Goal: Find contact information: Obtain details needed to contact an individual or organization

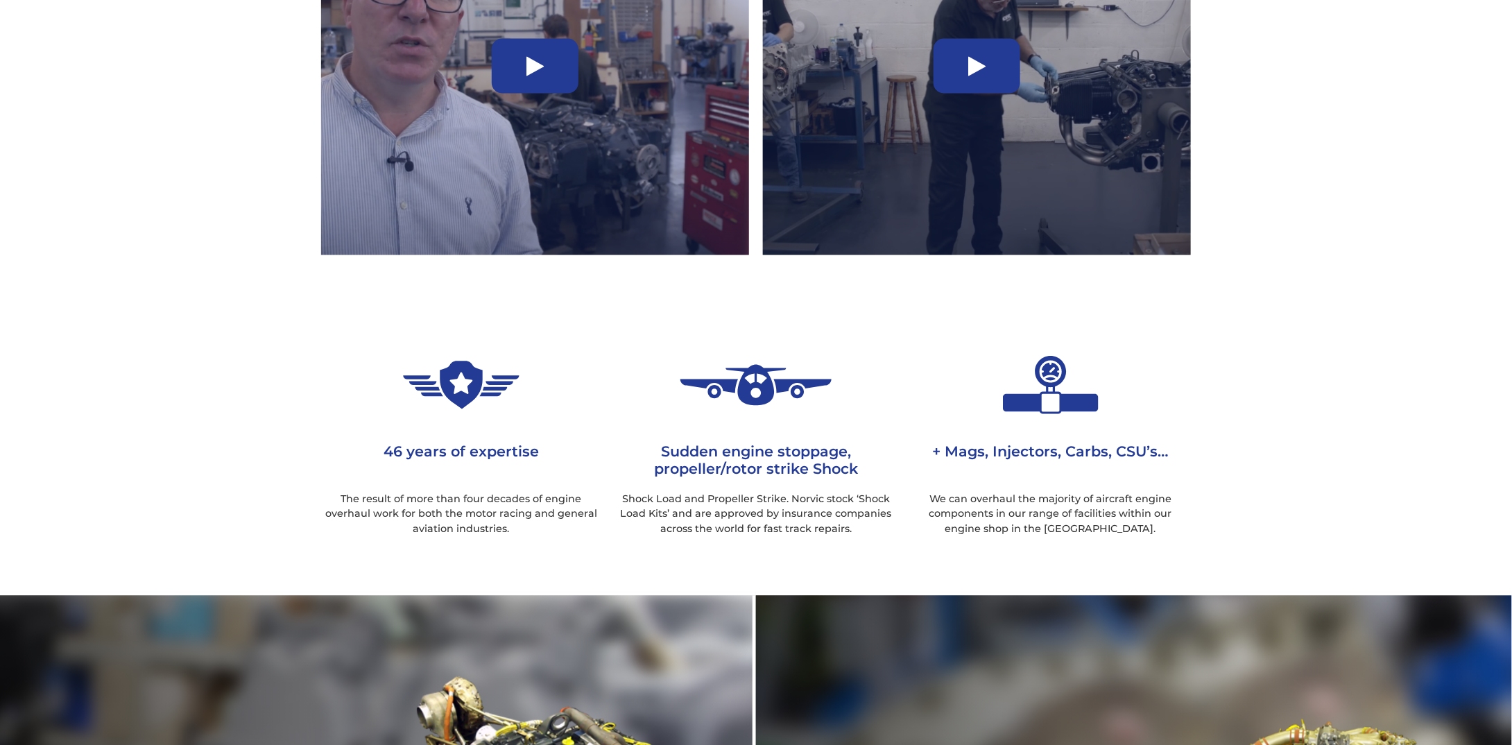
scroll to position [971, 0]
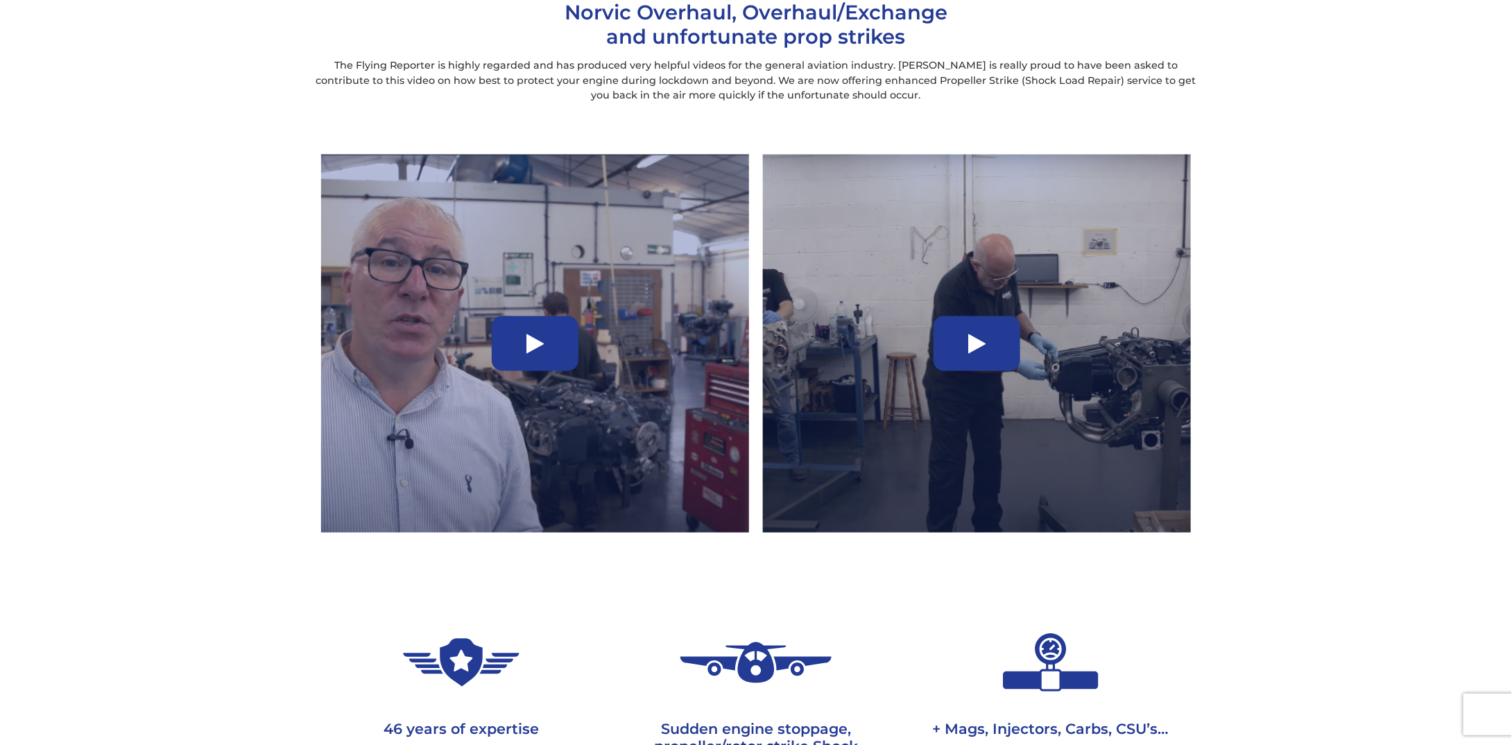
click at [545, 352] on div at bounding box center [535, 343] width 87 height 55
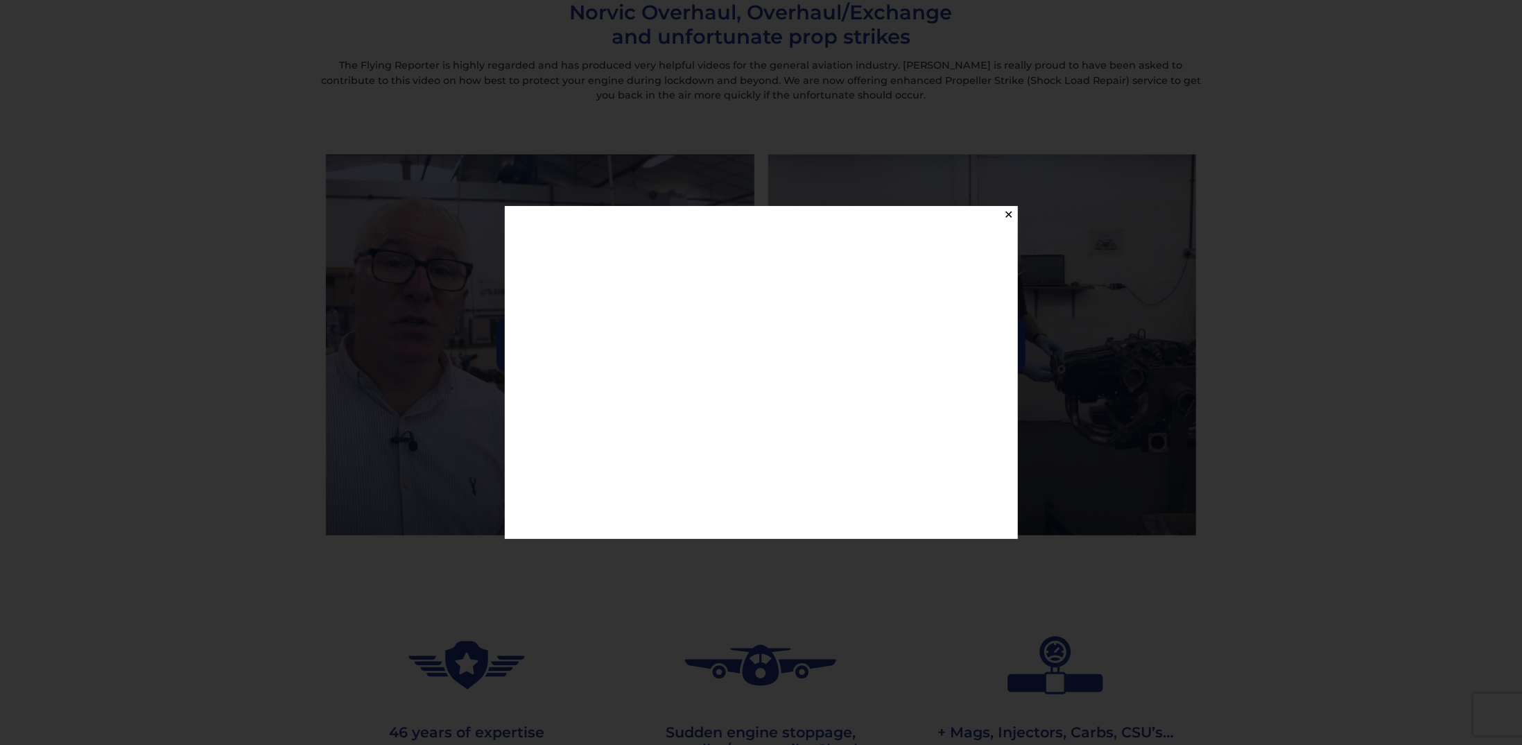
click at [1008, 216] on button "✕" at bounding box center [1009, 214] width 17 height 17
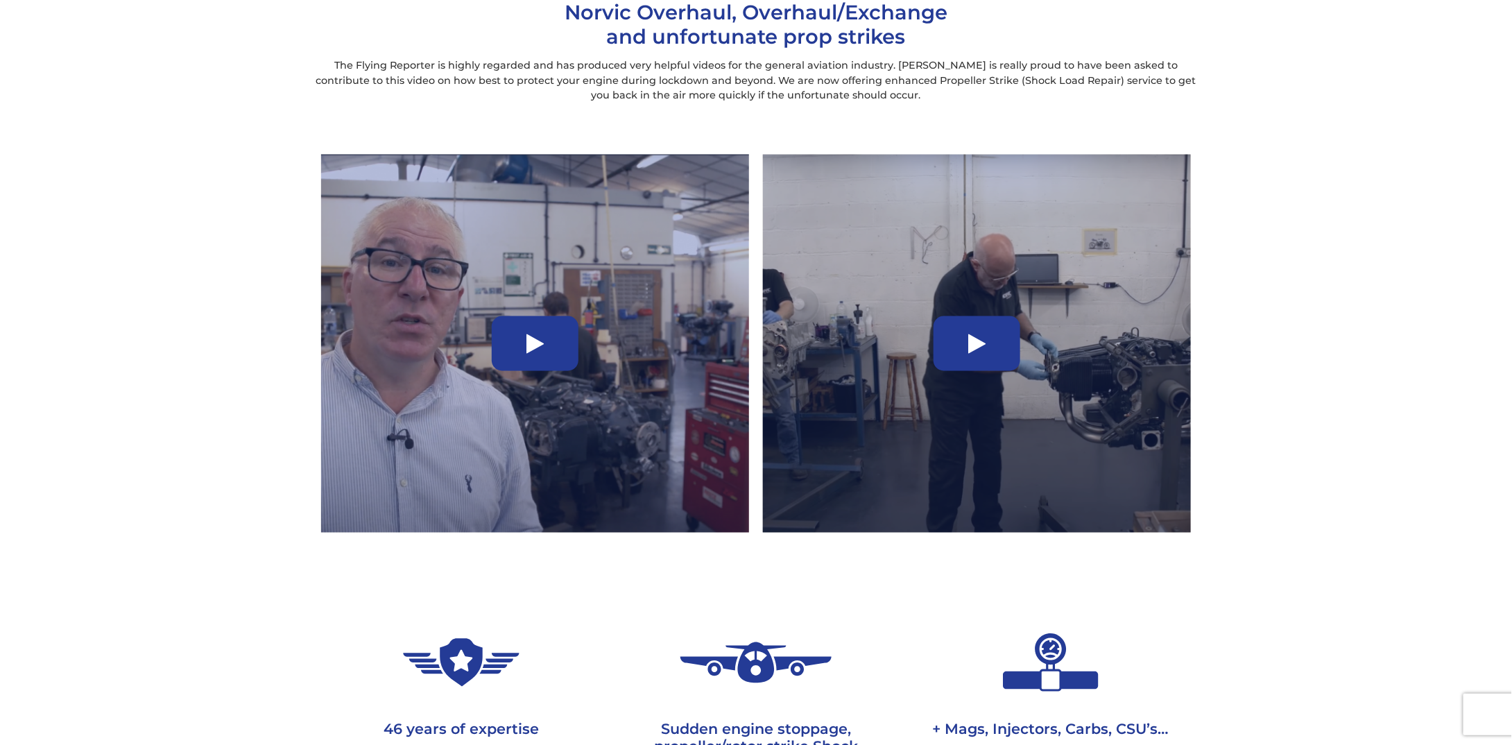
click at [981, 339] on icon at bounding box center [976, 344] width 17 height 22
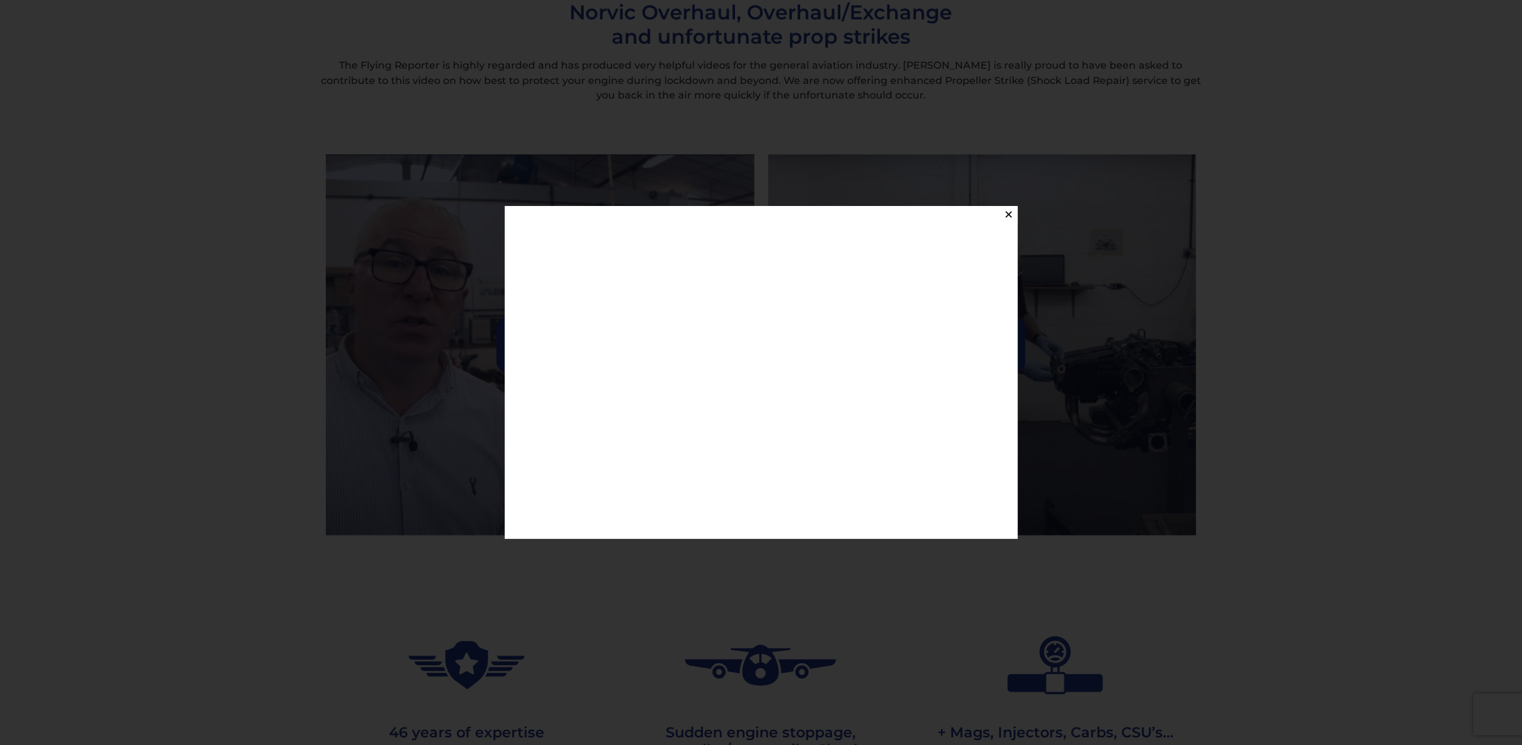
click at [1005, 209] on button "✕" at bounding box center [1009, 214] width 17 height 17
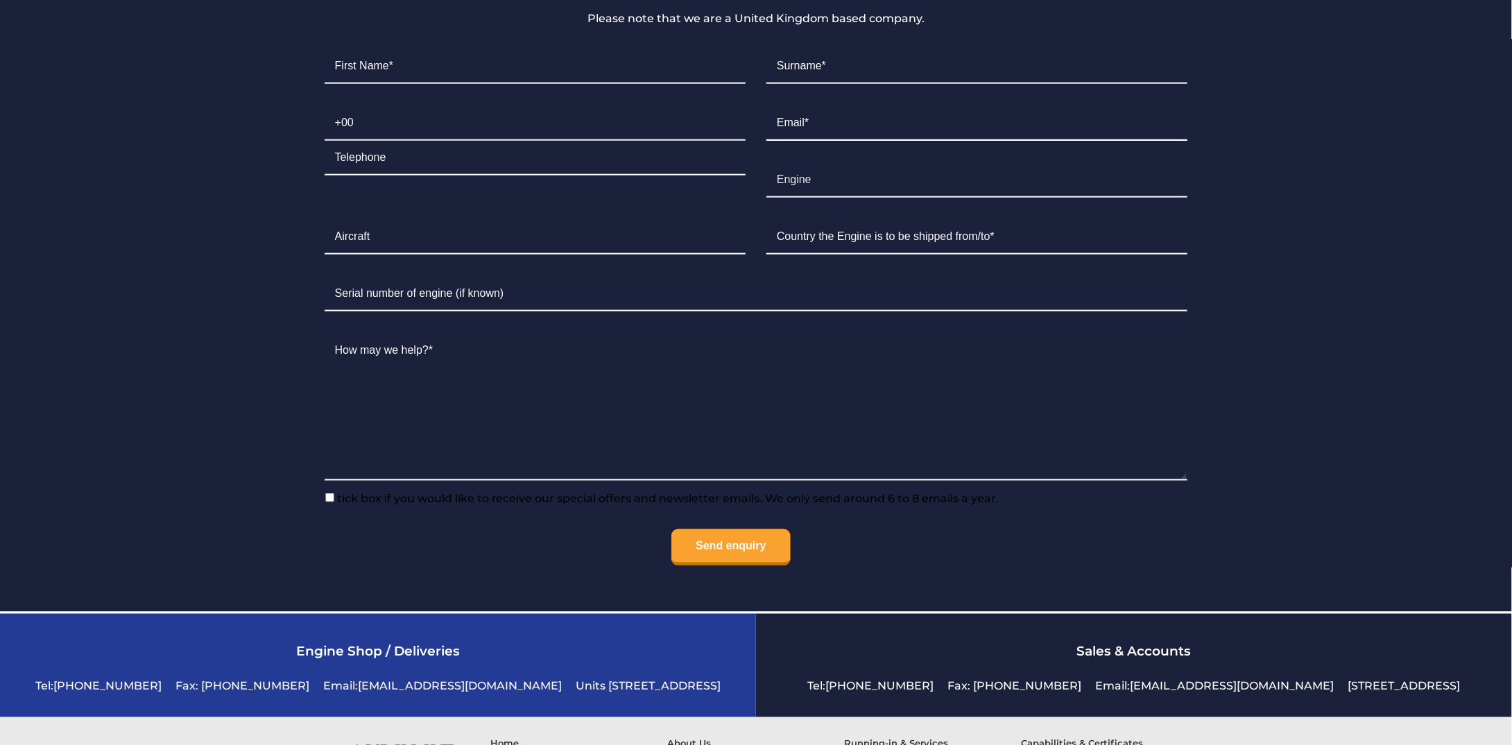
scroll to position [3568, 0]
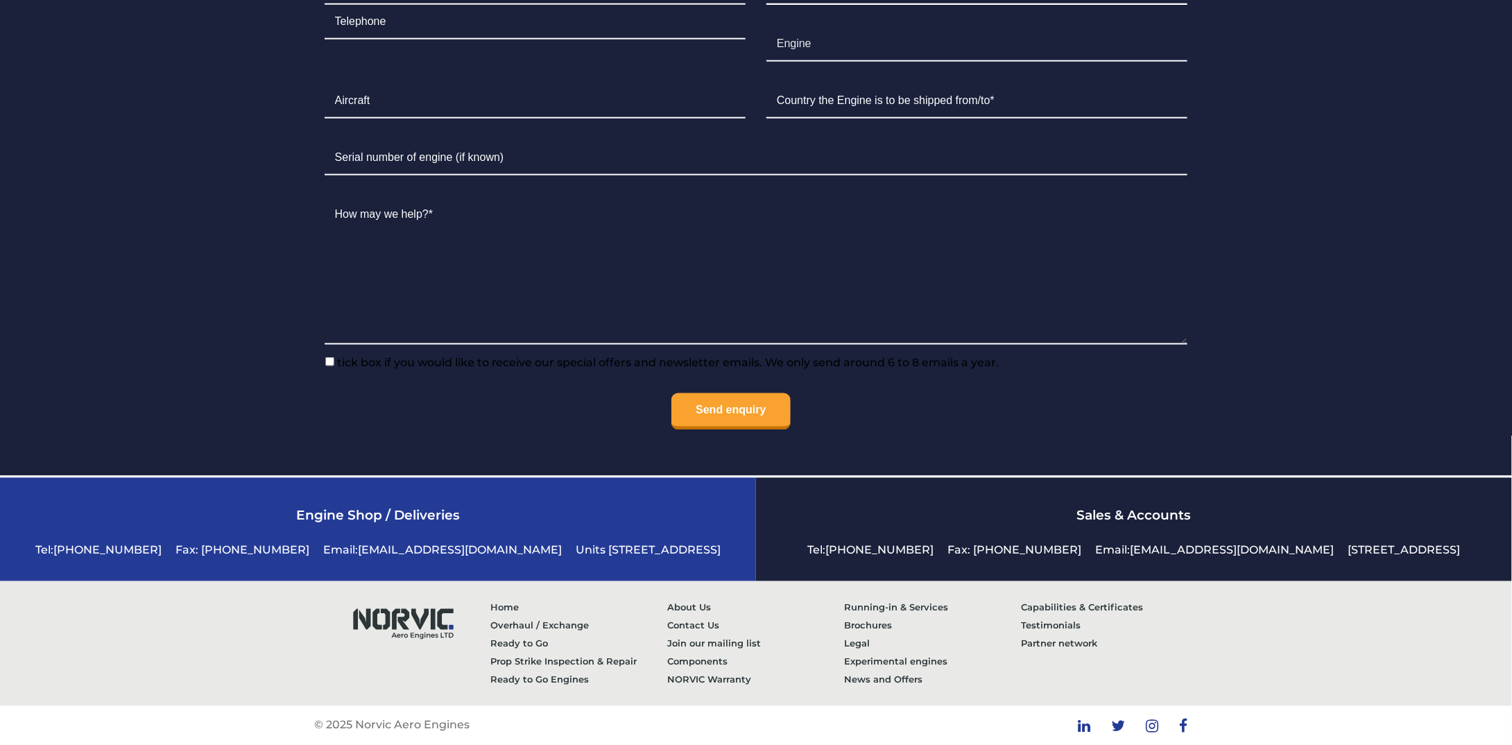
drag, startPoint x: 544, startPoint y: 552, endPoint x: 334, endPoint y: 547, distance: 209.5
click at [569, 547] on li "Units 4 & 5 Levellers Lane, Eynesbury, St Neots, Cambs, PE19 2JL, UK" at bounding box center [648, 550] width 159 height 27
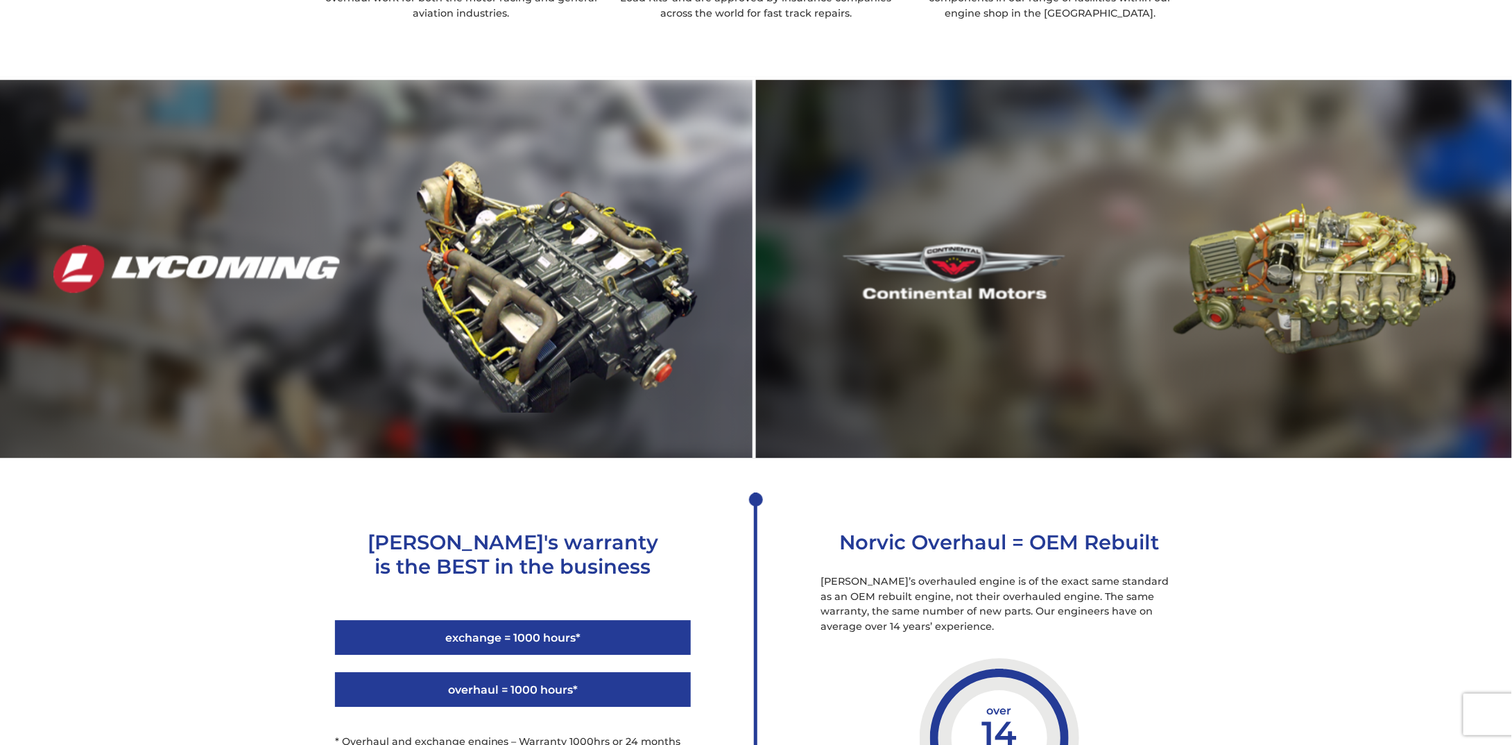
scroll to position [0, 0]
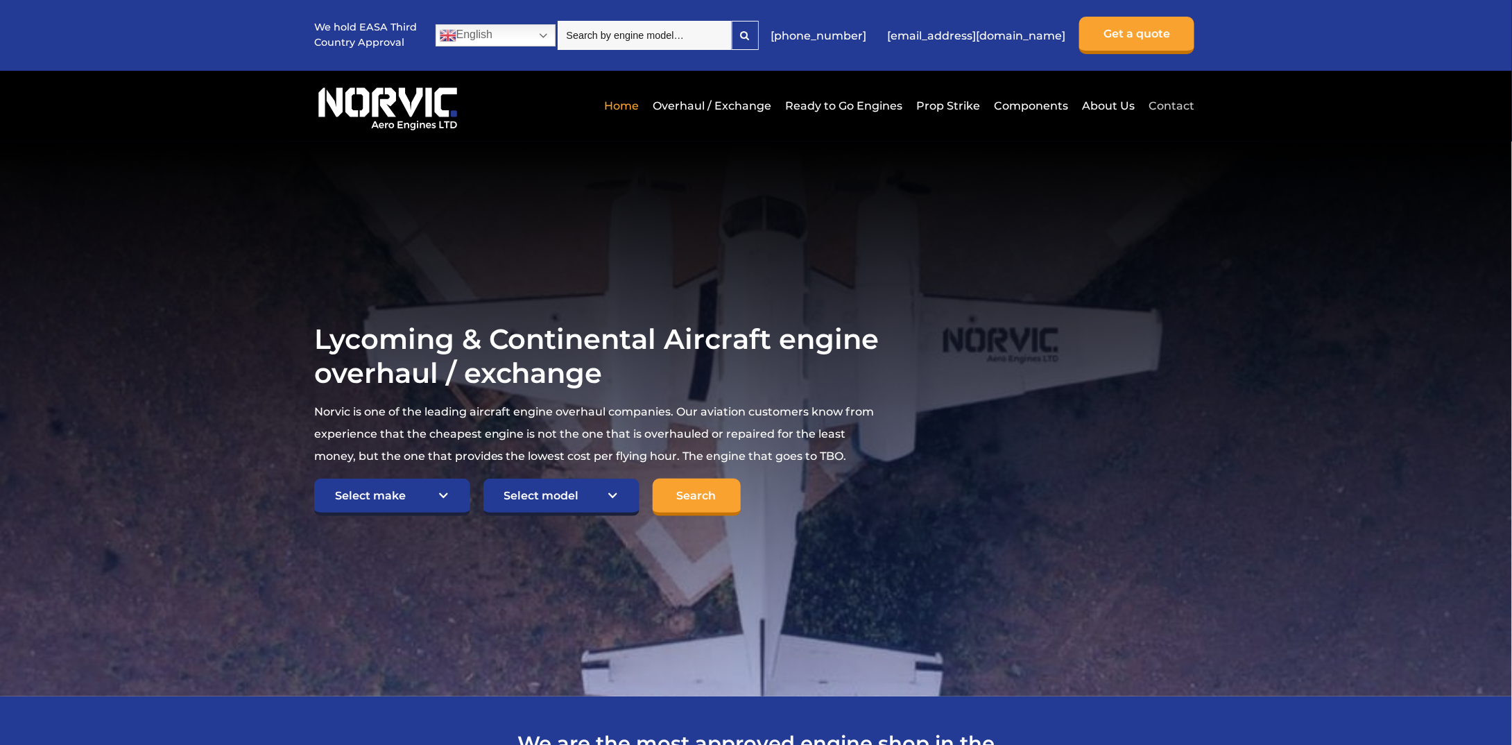
click at [1171, 105] on link "Contact" at bounding box center [1169, 106] width 49 height 34
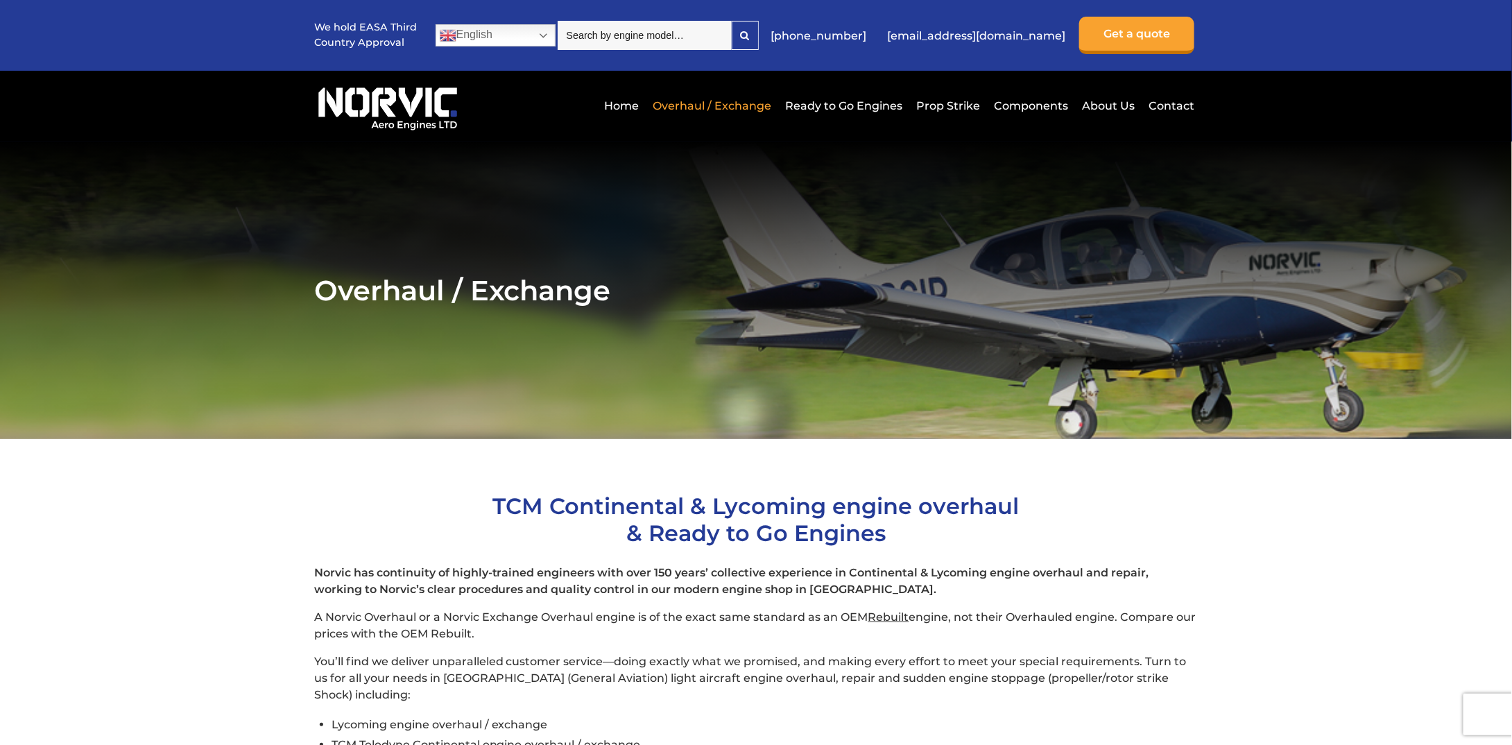
drag, startPoint x: 633, startPoint y: 409, endPoint x: 549, endPoint y: 424, distance: 85.9
click at [549, 424] on section "Overhaul / Exchange" at bounding box center [756, 290] width 1512 height 298
click at [847, 108] on link "Ready to Go Engines" at bounding box center [844, 106] width 124 height 34
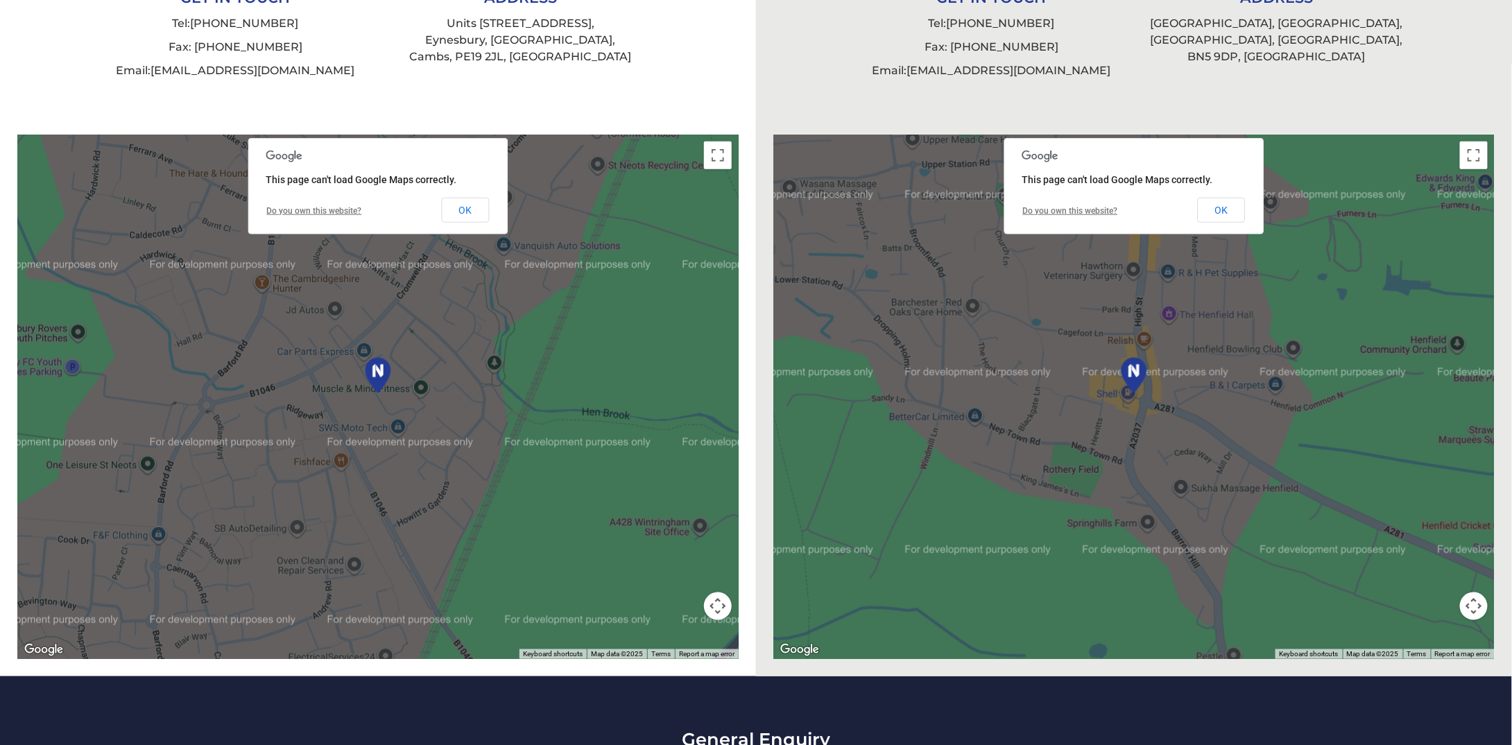
scroll to position [832, 0]
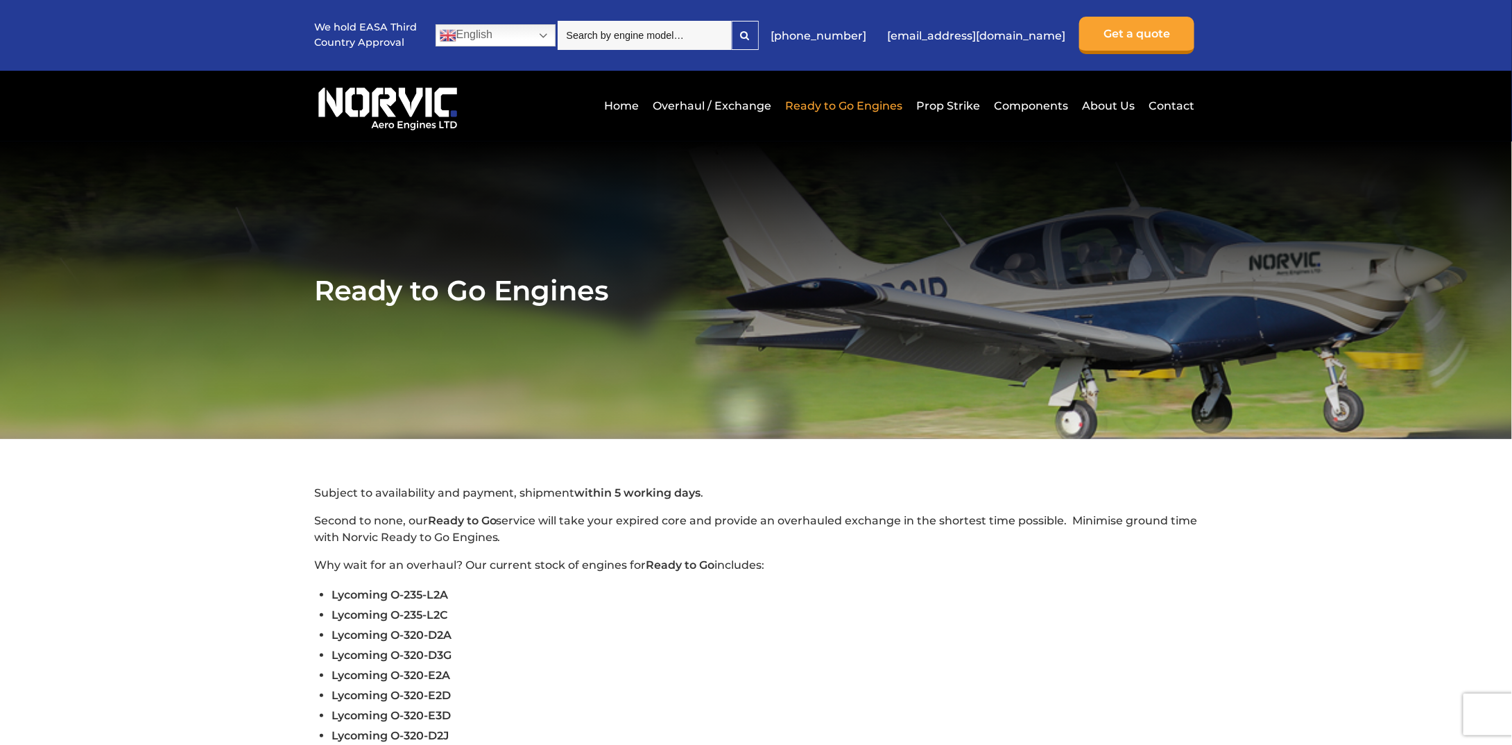
scroll to position [208, 0]
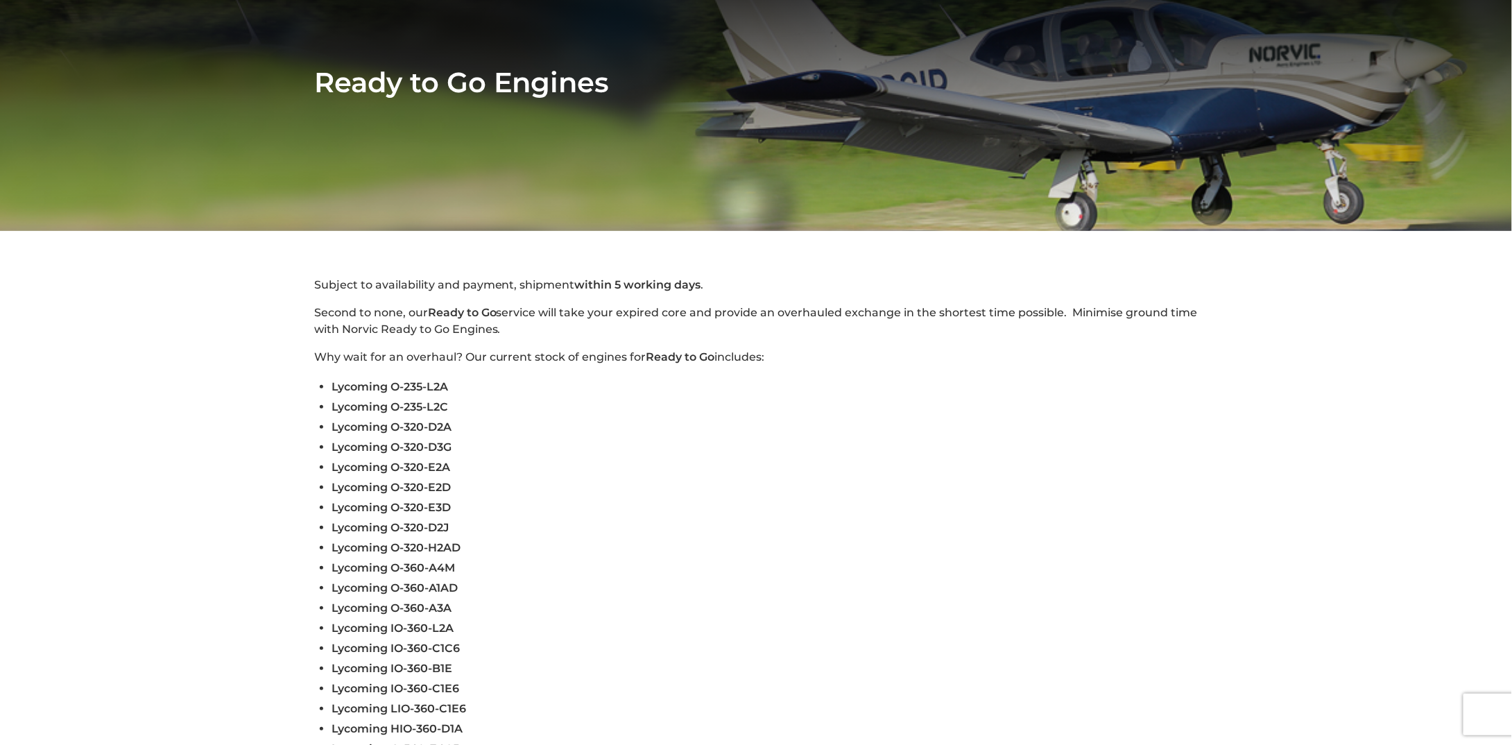
click at [765, 414] on li "Lycoming O-235-L2C" at bounding box center [765, 407] width 867 height 20
click at [765, 413] on li "Lycoming O-235-L2C" at bounding box center [765, 407] width 867 height 20
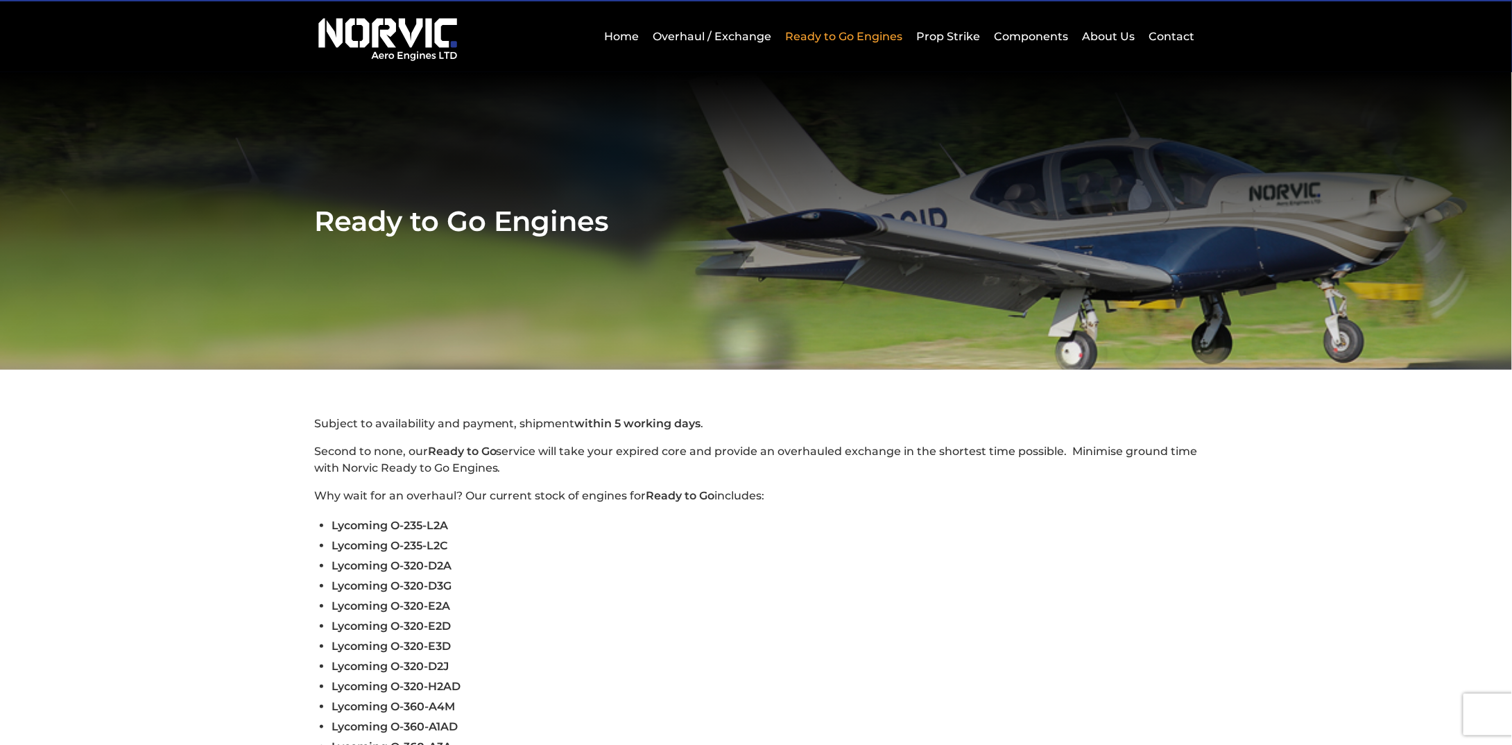
scroll to position [0, 0]
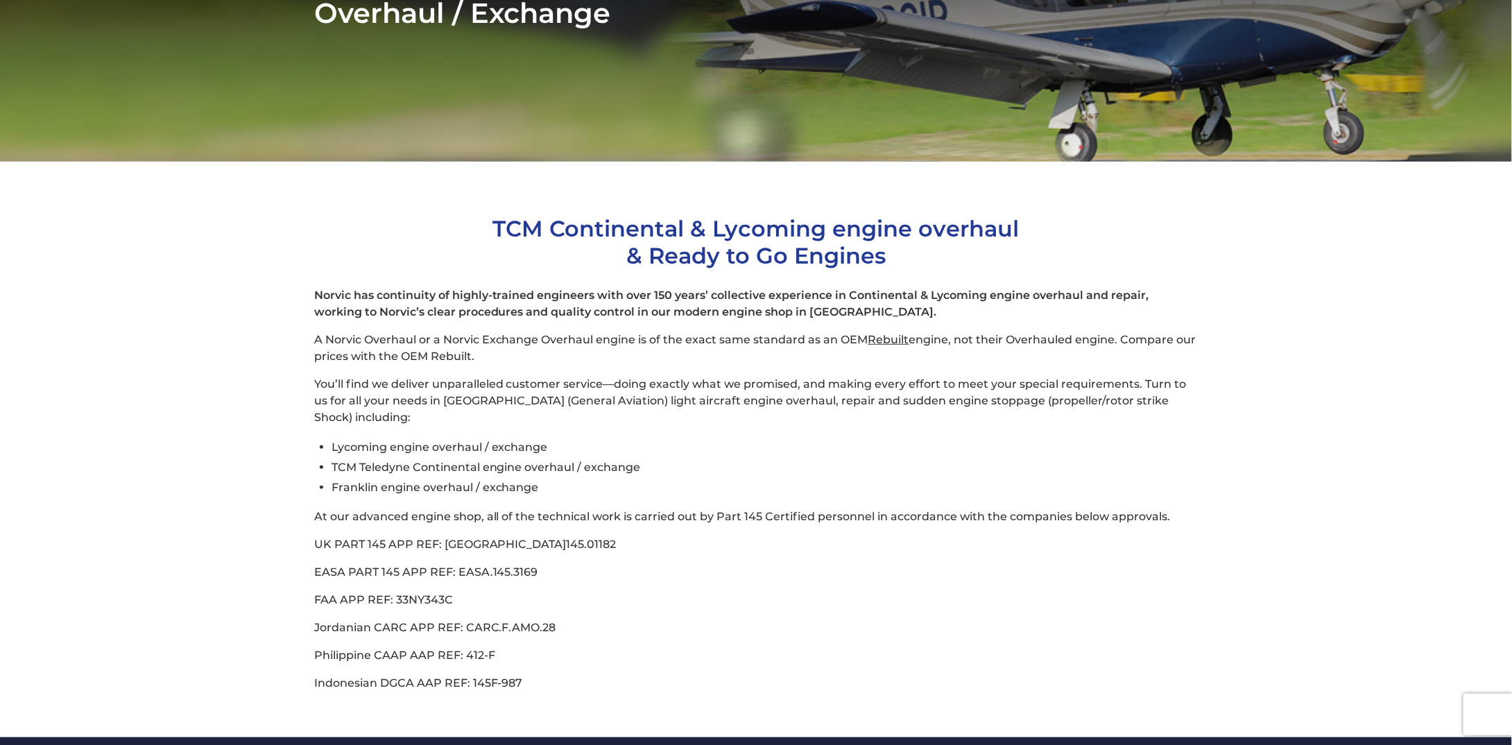
scroll to position [555, 0]
